Goal: Transaction & Acquisition: Book appointment/travel/reservation

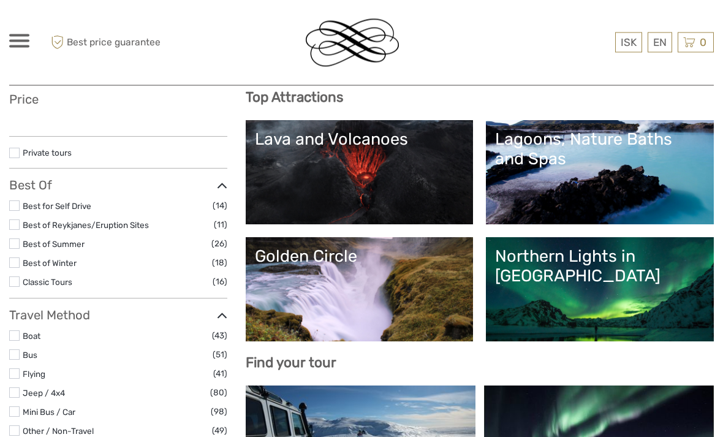
select select
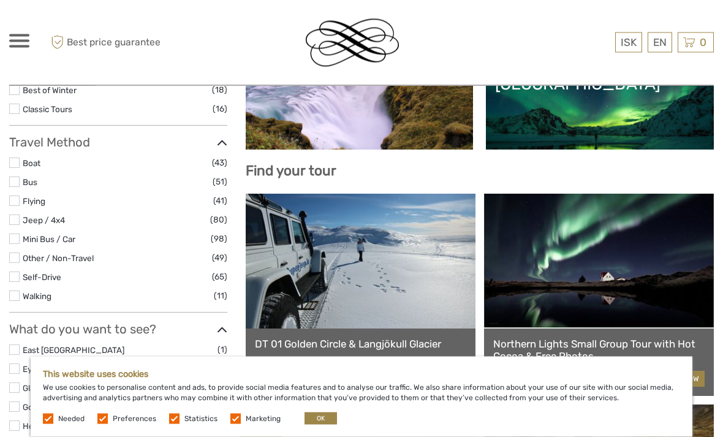
scroll to position [334, 0]
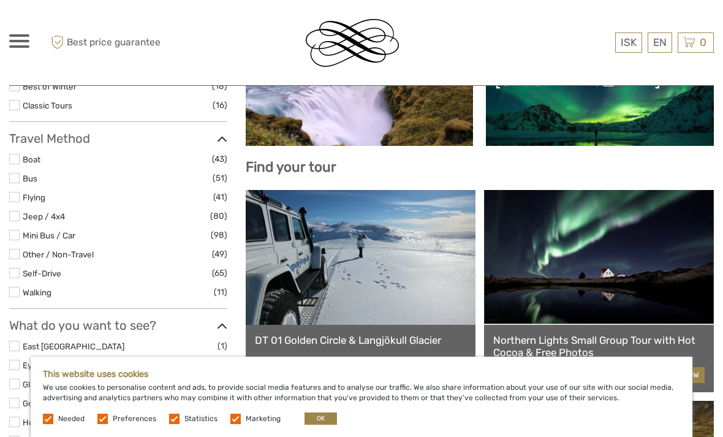
click at [19, 175] on label at bounding box center [14, 178] width 10 height 10
click at [0, 0] on input "checkbox" at bounding box center [0, 0] width 0 height 0
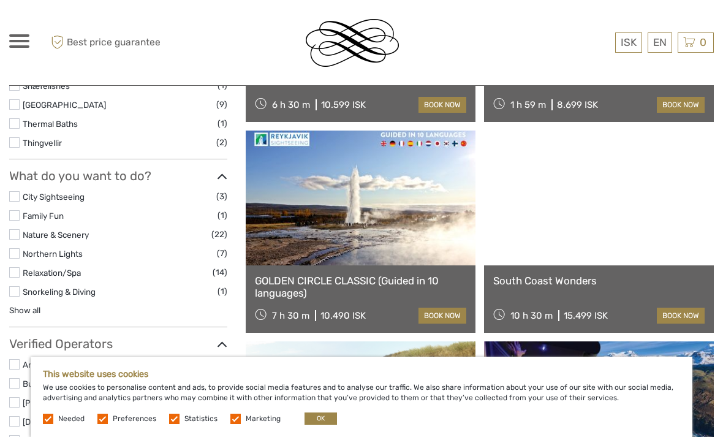
scroll to position [515, 0]
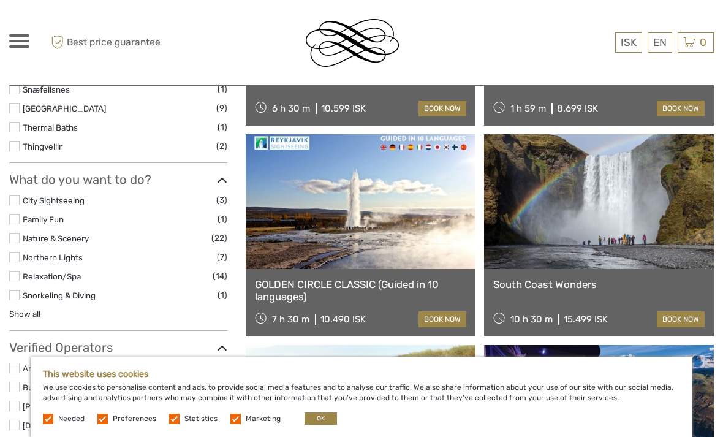
click at [394, 210] on link at bounding box center [361, 201] width 230 height 135
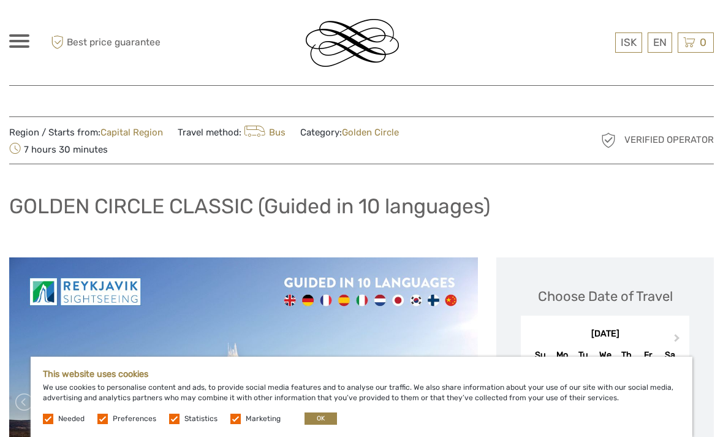
click at [318, 418] on button "OK" at bounding box center [320, 418] width 32 height 12
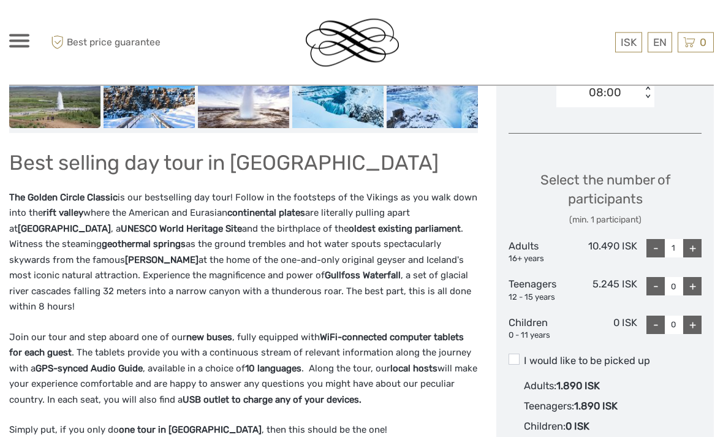
scroll to position [472, 0]
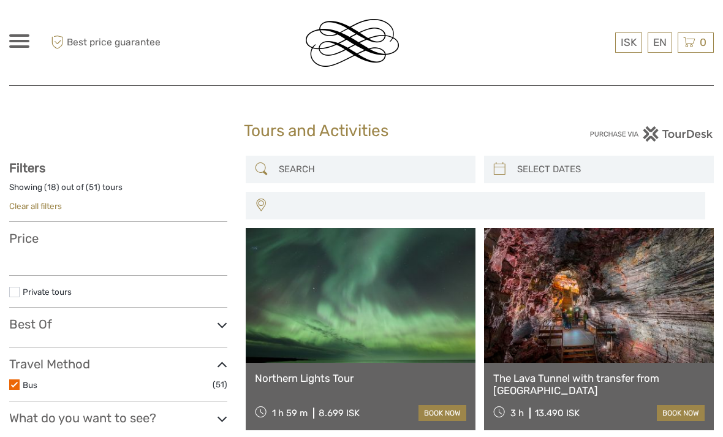
select select
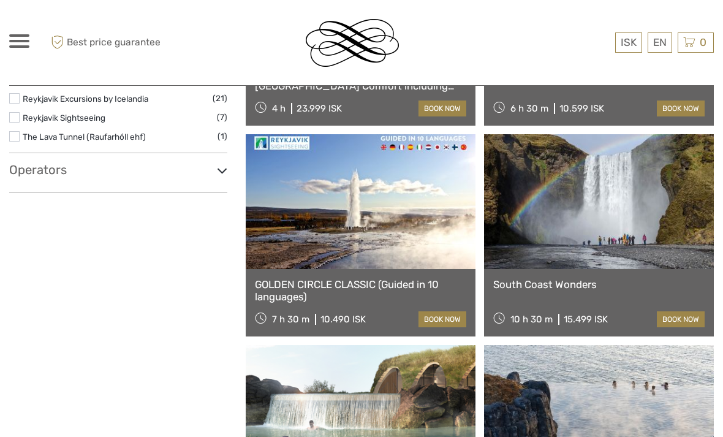
select select
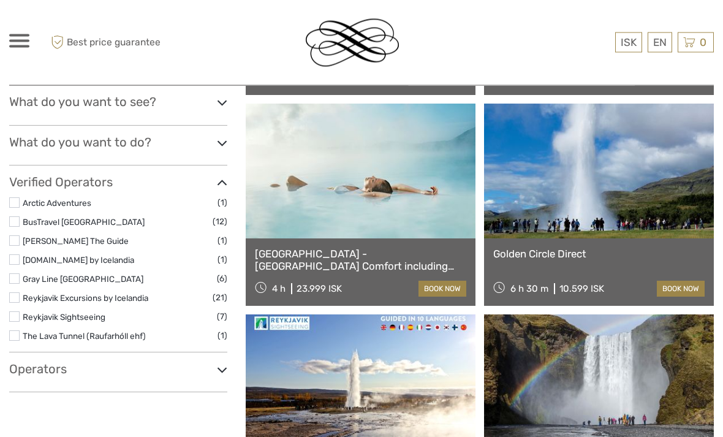
scroll to position [336, 0]
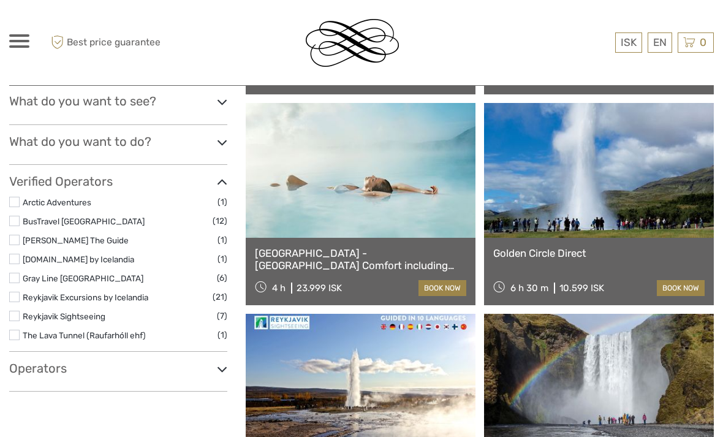
click at [633, 174] on link at bounding box center [599, 170] width 230 height 135
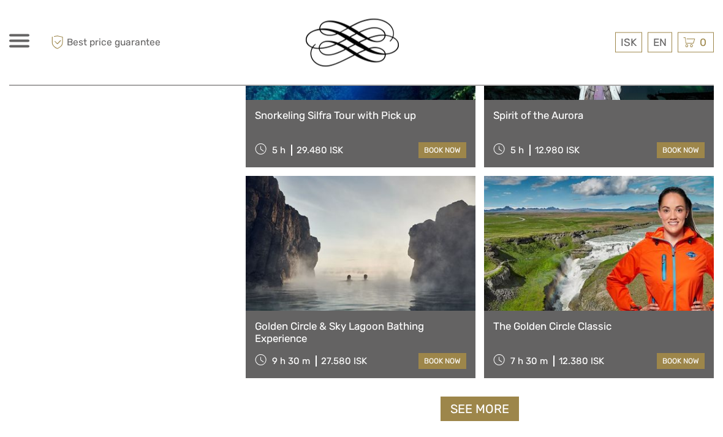
scroll to position [1756, 0]
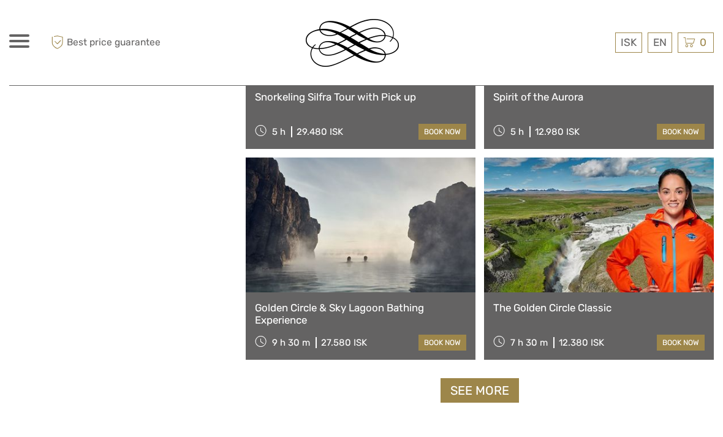
click at [496, 394] on link "See more" at bounding box center [479, 390] width 78 height 25
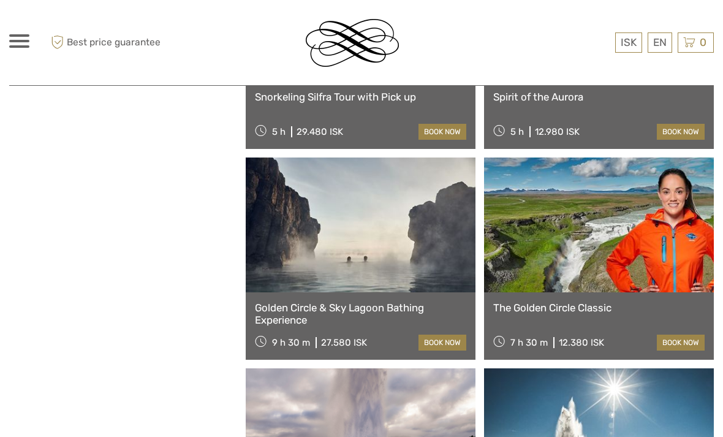
click at [654, 233] on link at bounding box center [599, 224] width 230 height 135
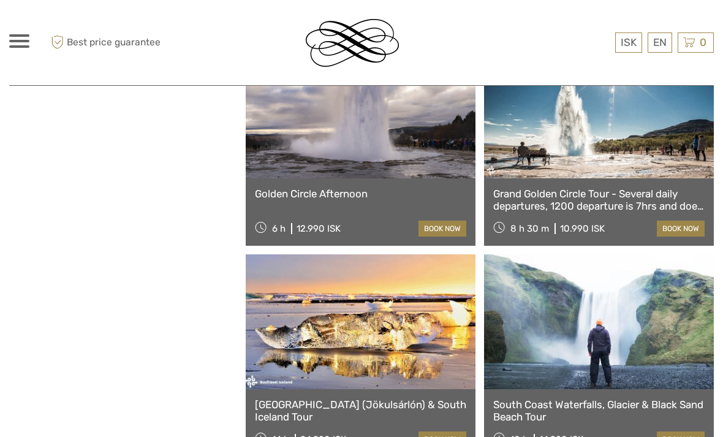
scroll to position [2081, 0]
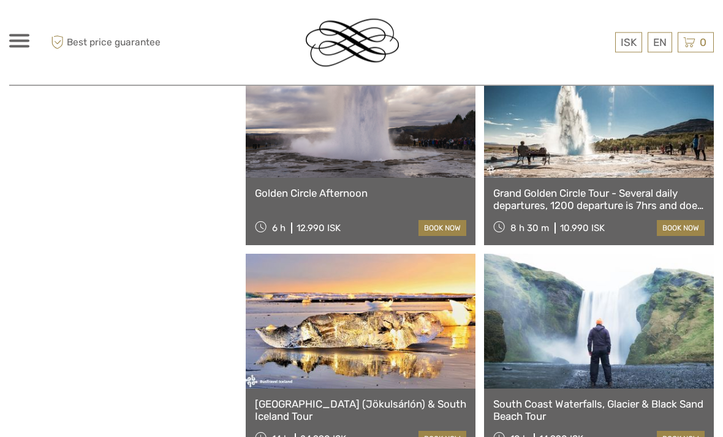
click at [653, 194] on link "Grand Golden Circle Tour - Several daily departures, 1200 departure is 7hrs and…" at bounding box center [598, 199] width 211 height 25
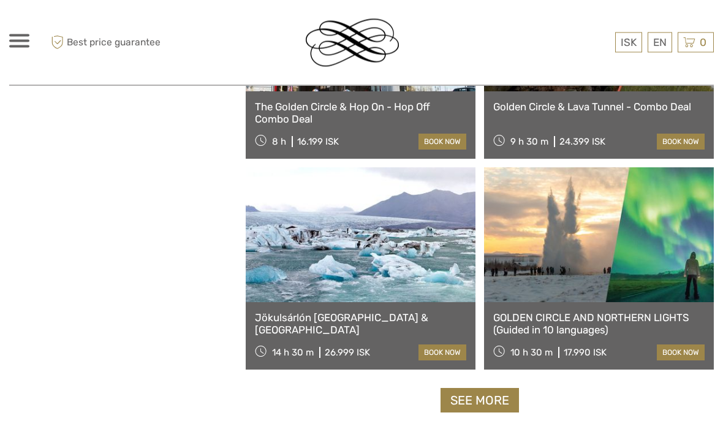
scroll to position [3644, 0]
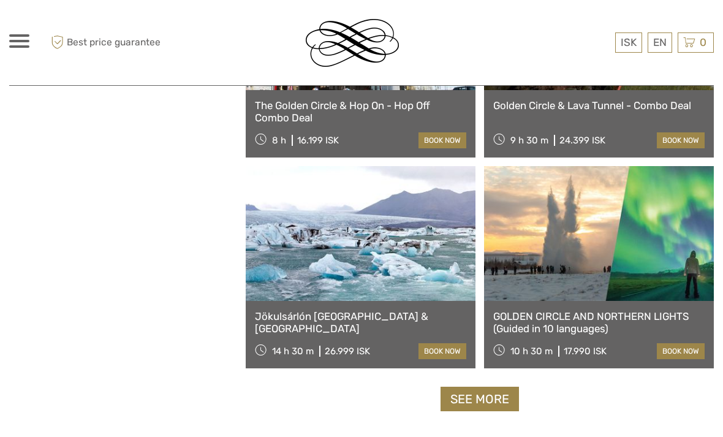
click at [497, 400] on link "See more" at bounding box center [479, 398] width 78 height 25
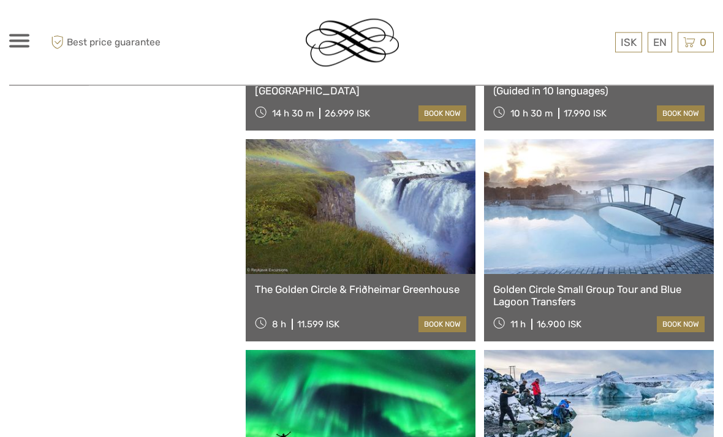
scroll to position [3883, 0]
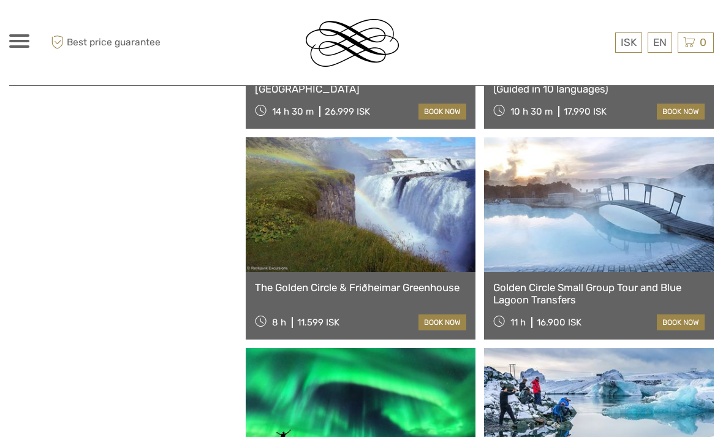
click at [416, 216] on link at bounding box center [361, 204] width 230 height 135
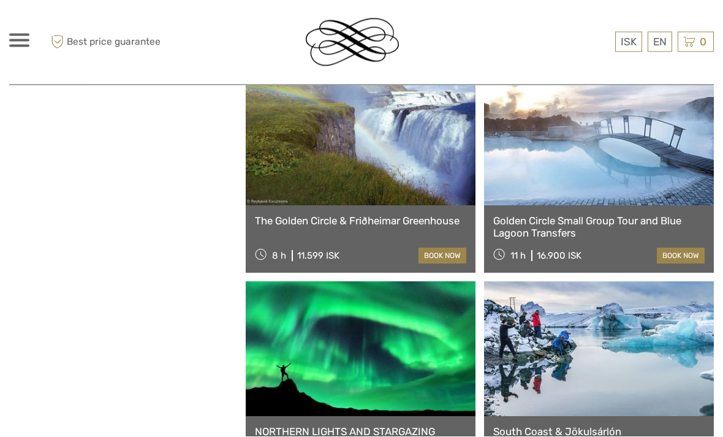
scroll to position [3951, 0]
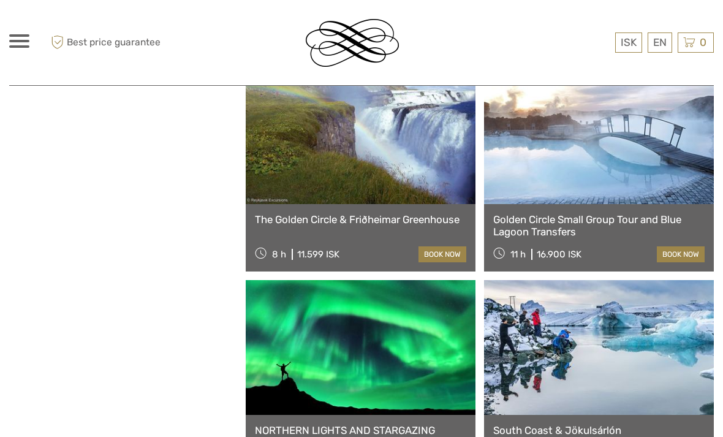
click at [665, 198] on link at bounding box center [599, 136] width 230 height 135
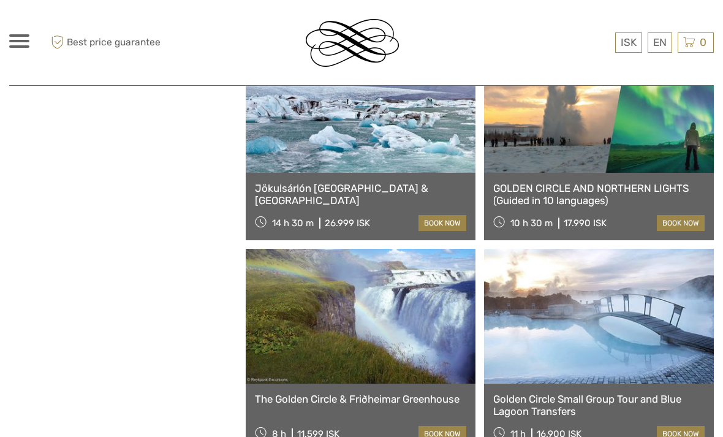
scroll to position [3771, 0]
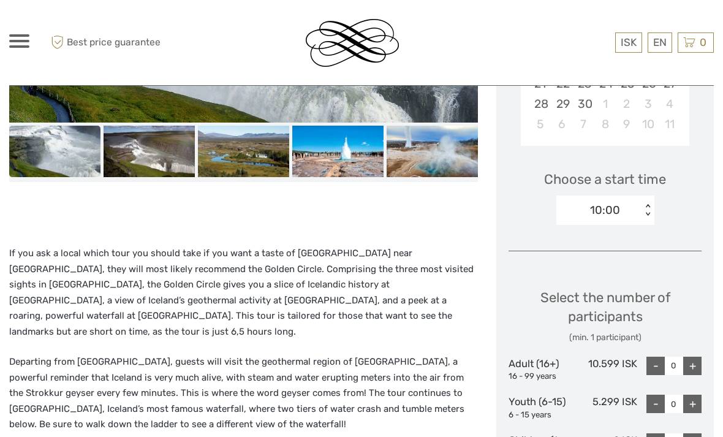
scroll to position [353, 0]
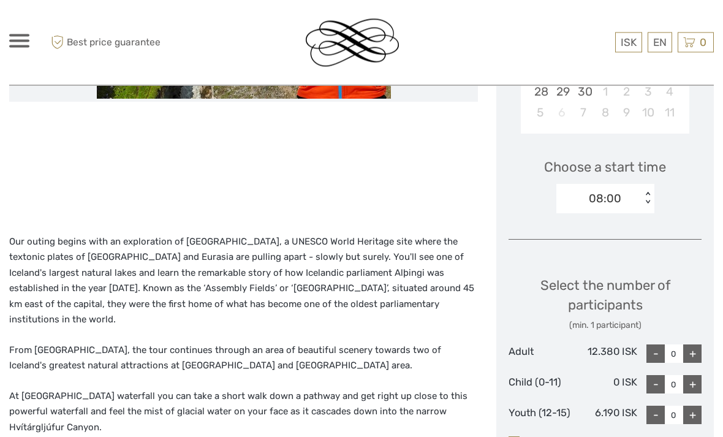
scroll to position [341, 0]
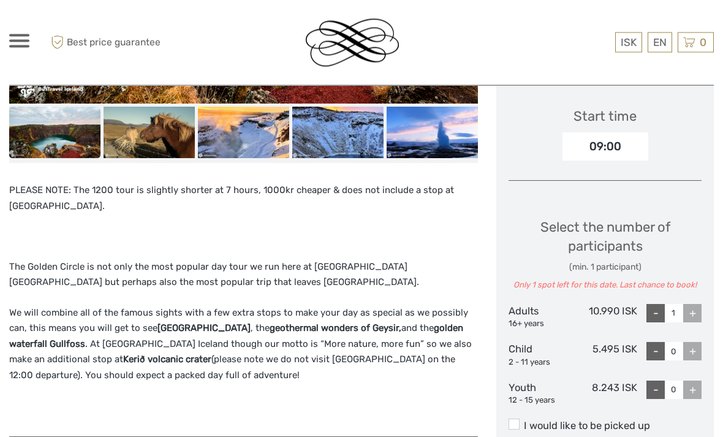
scroll to position [429, 0]
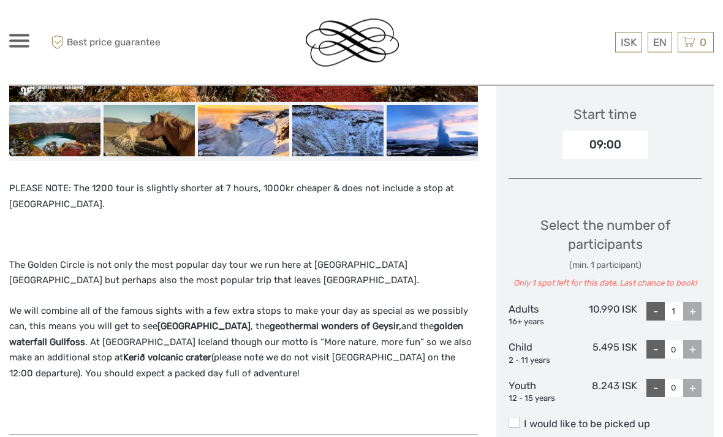
click at [467, 334] on p "We will combine all of the famous sights with a few extra stops to make your da…" at bounding box center [243, 343] width 469 height 78
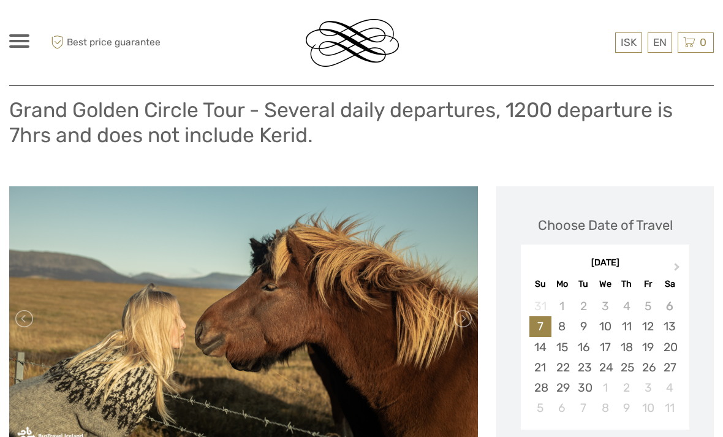
scroll to position [61, 0]
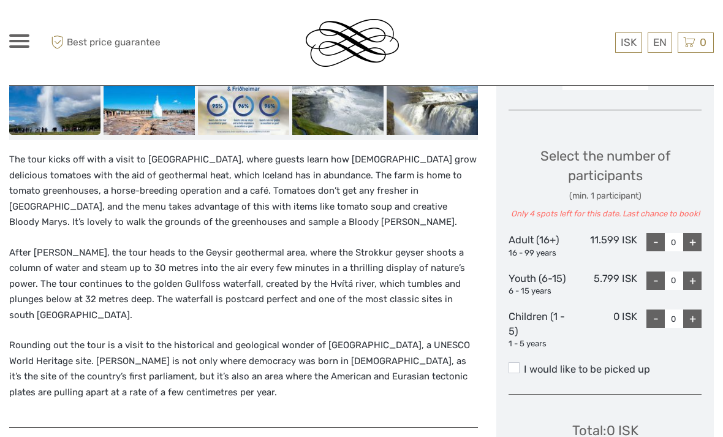
scroll to position [471, 0]
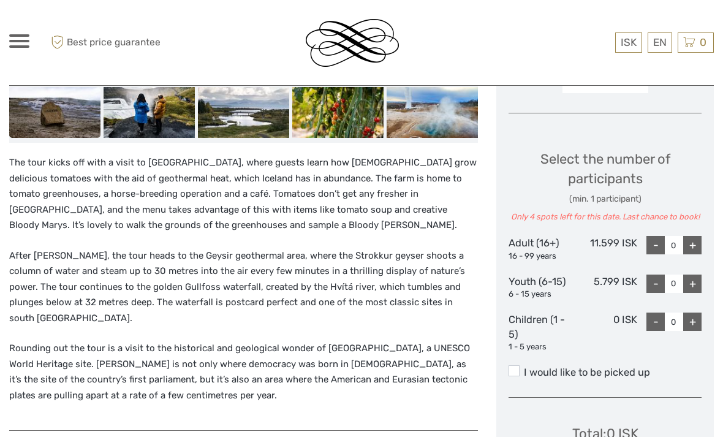
click at [699, 318] on div "+" at bounding box center [692, 321] width 18 height 18
type input "1"
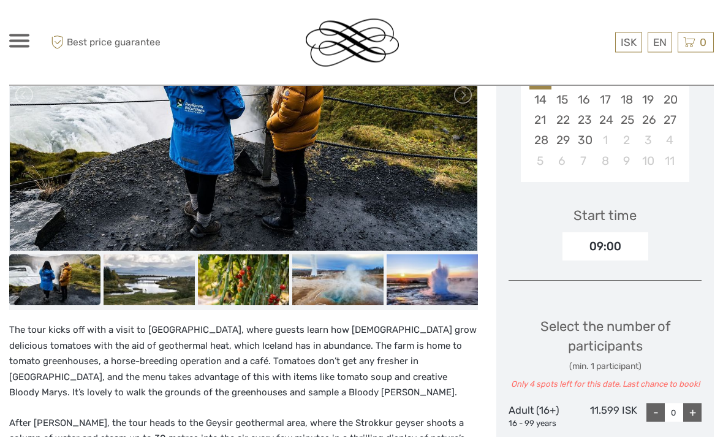
scroll to position [279, 0]
